Goal: Task Accomplishment & Management: Manage account settings

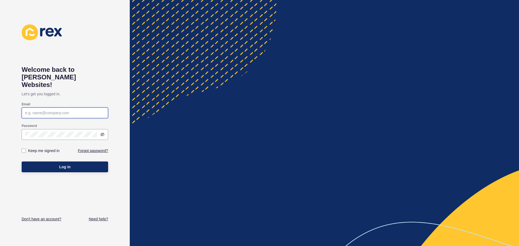
click at [72, 110] on input "Email" at bounding box center [64, 112] width 79 height 5
type input "[EMAIL_ADDRESS][DOMAIN_NAME]"
click at [22, 162] on button "Log in" at bounding box center [65, 167] width 86 height 11
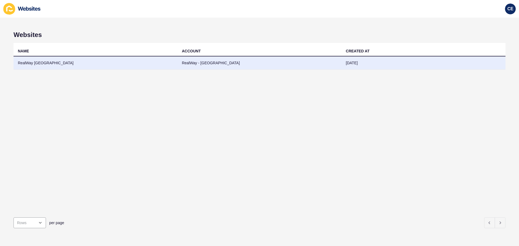
click at [77, 63] on td "RealWay [GEOGRAPHIC_DATA]" at bounding box center [96, 62] width 164 height 13
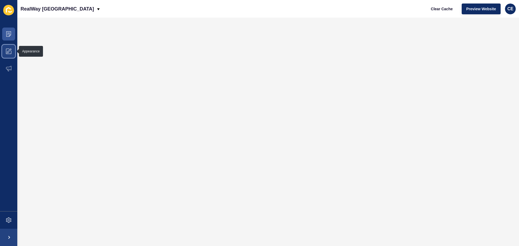
click at [12, 55] on span at bounding box center [8, 51] width 17 height 17
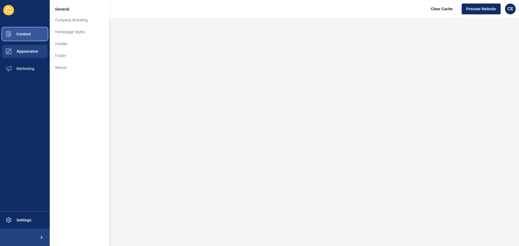
click at [41, 32] on button "Content" at bounding box center [25, 33] width 50 height 17
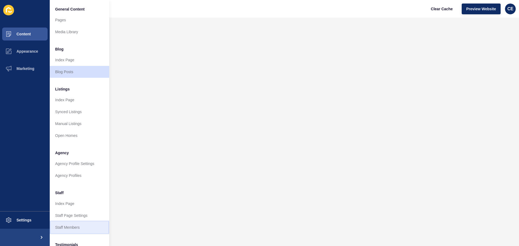
click at [78, 226] on link "Staff Members" at bounding box center [79, 228] width 59 height 12
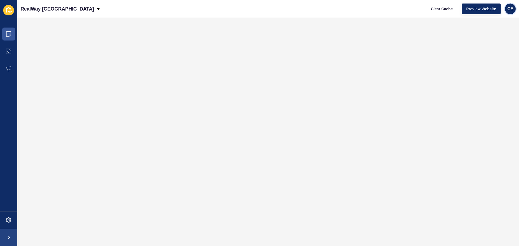
click at [512, 8] on span "CE" at bounding box center [510, 8] width 6 height 5
click at [508, 48] on link "Logout" at bounding box center [498, 45] width 40 height 12
